Goal: Find specific page/section: Find specific page/section

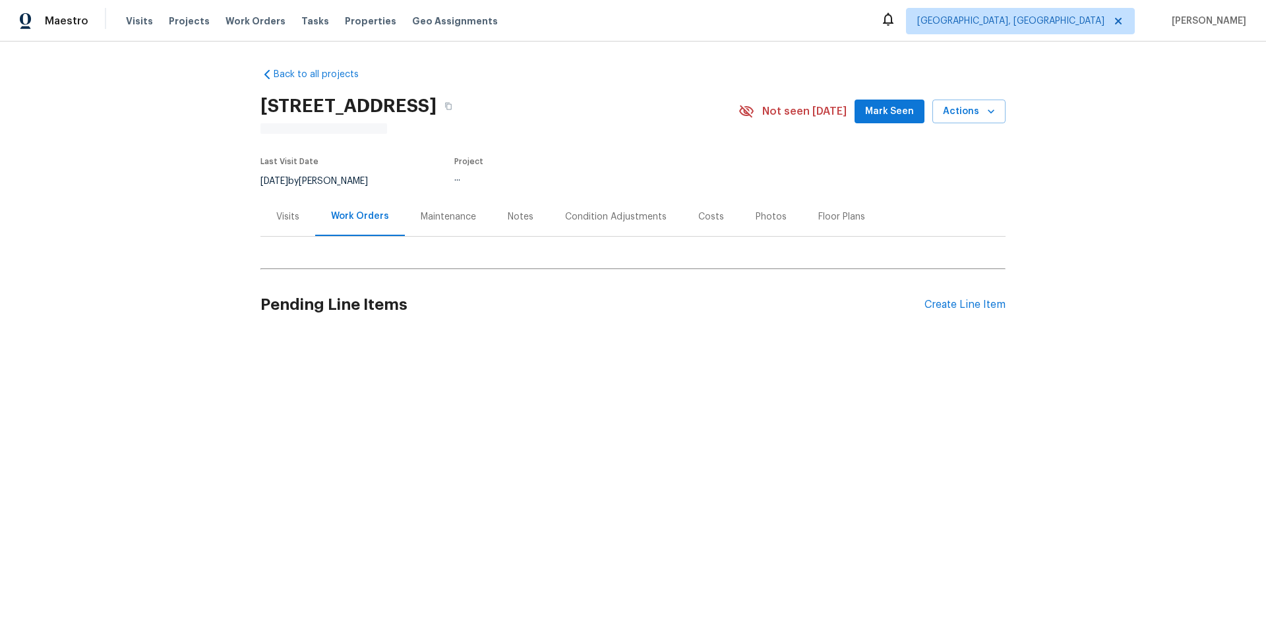
click at [280, 217] on div "Visits" at bounding box center [287, 216] width 23 height 13
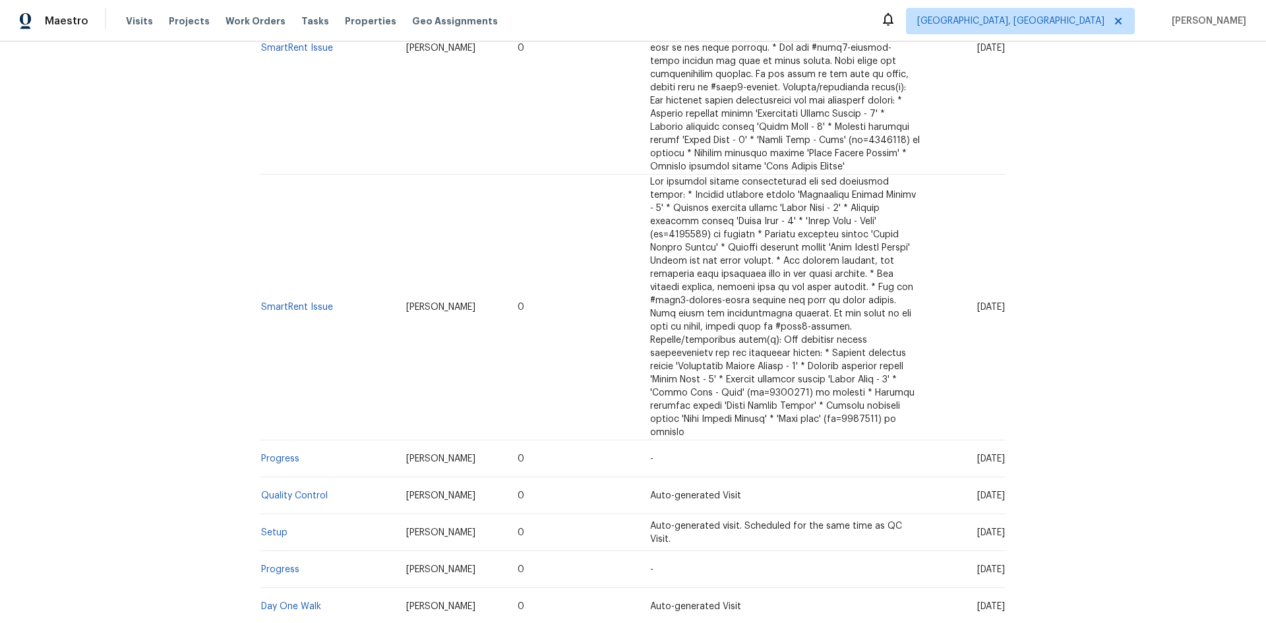
scroll to position [1245, 0]
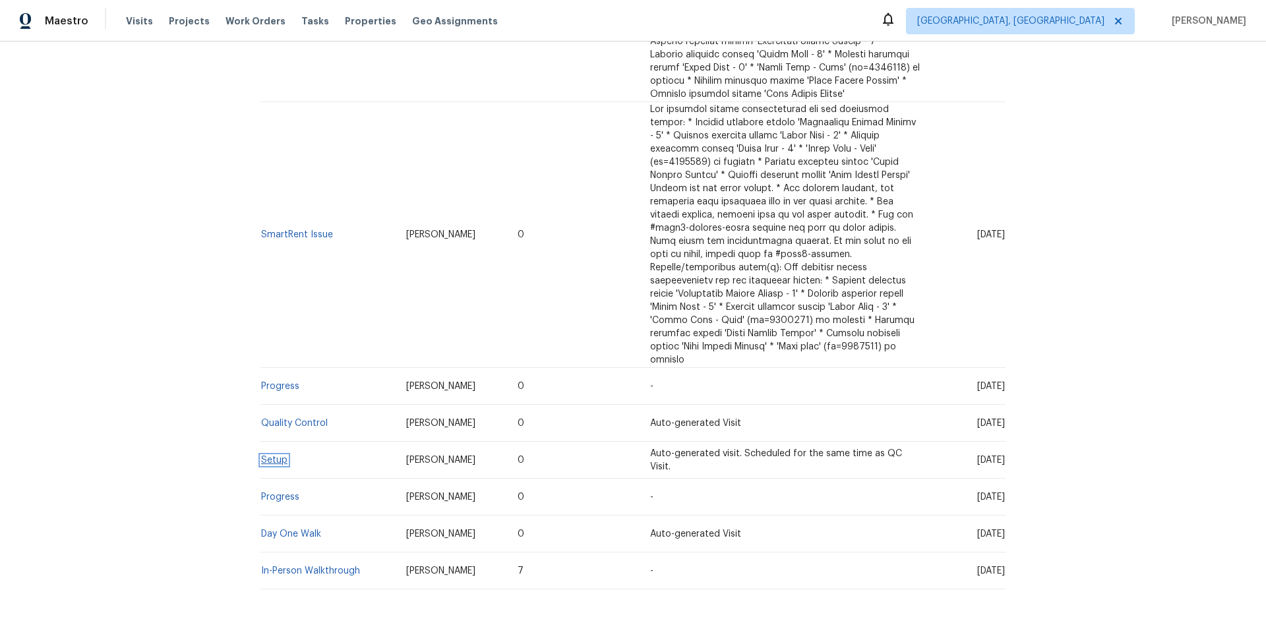
click at [264, 456] on link "Setup" at bounding box center [274, 460] width 26 height 9
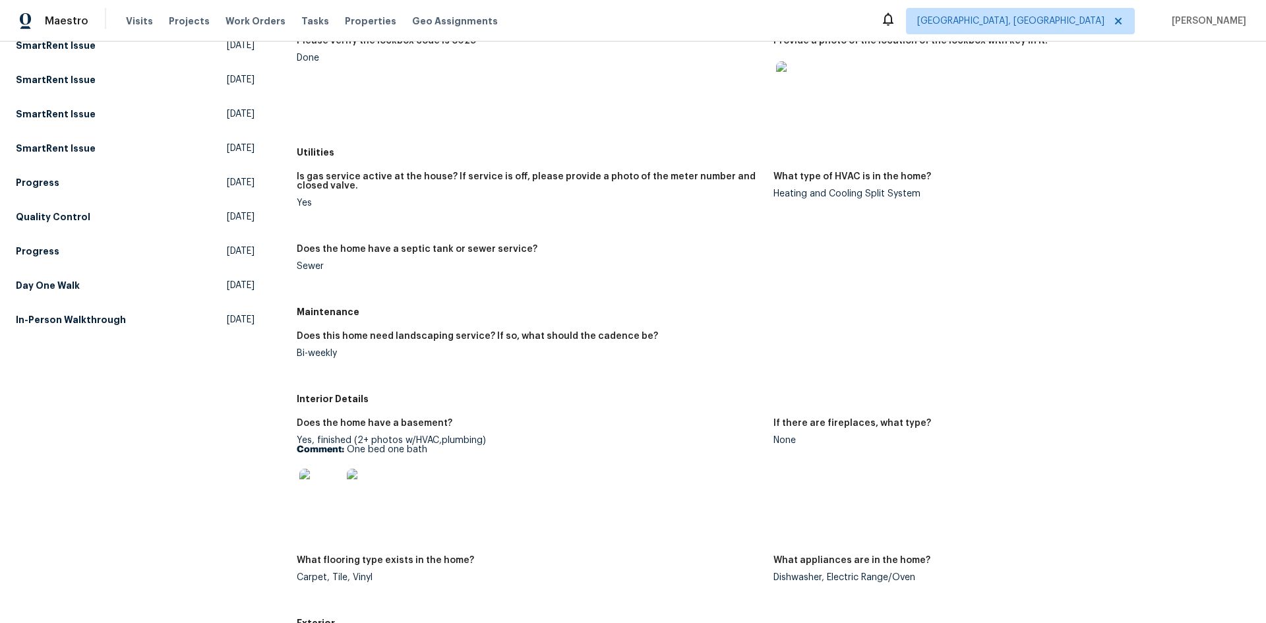
scroll to position [518, 0]
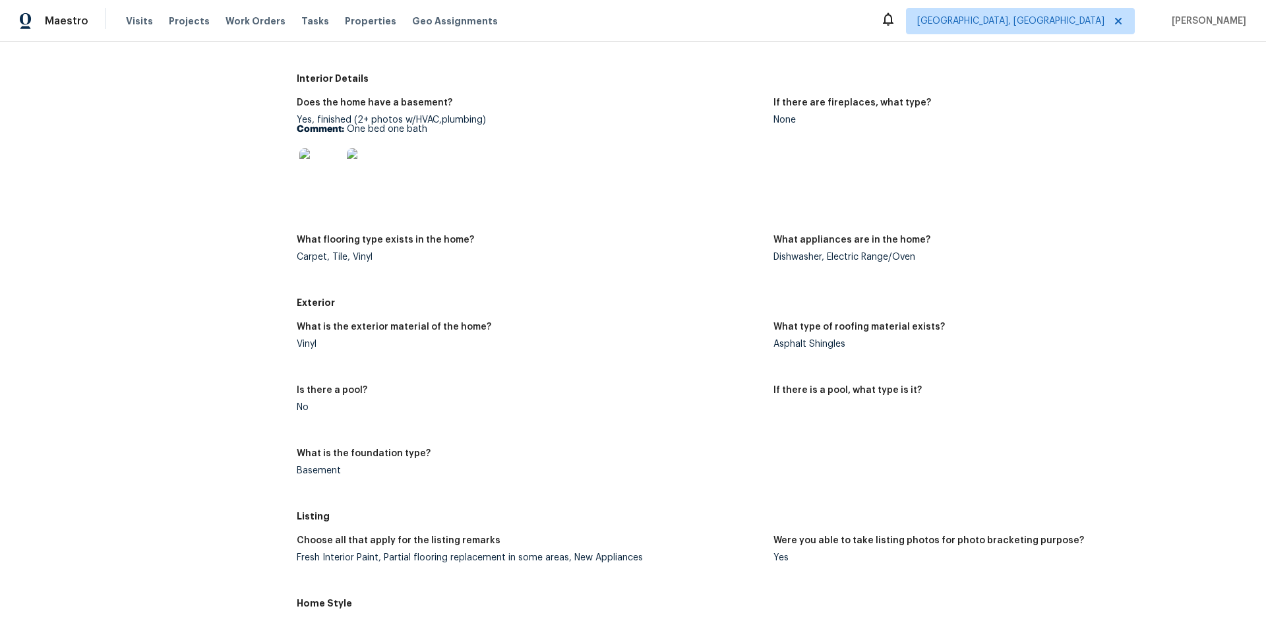
drag, startPoint x: 821, startPoint y: 351, endPoint x: 821, endPoint y: 343, distance: 7.3
click at [820, 349] on figure "What type of roofing material exists? Asphalt Shingles" at bounding box center [1011, 345] width 477 height 47
click at [821, 343] on div "Asphalt Shingles" at bounding box center [1006, 343] width 466 height 9
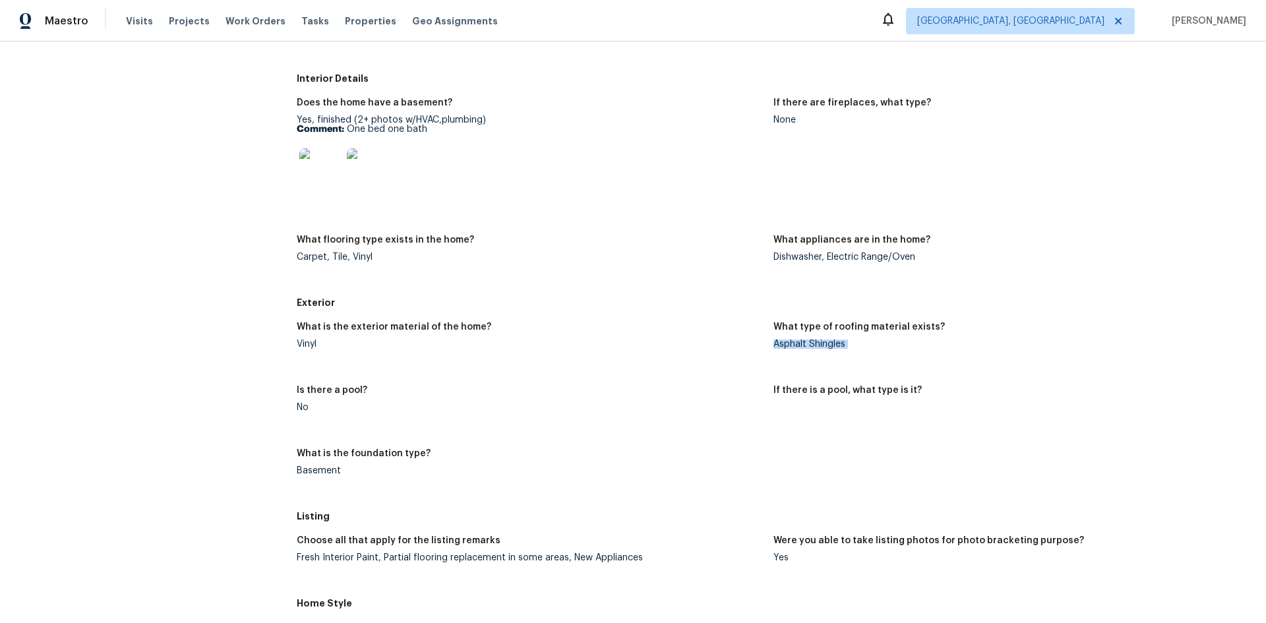
copy div "Asphalt Shingles"
